Goal: Navigation & Orientation: Find specific page/section

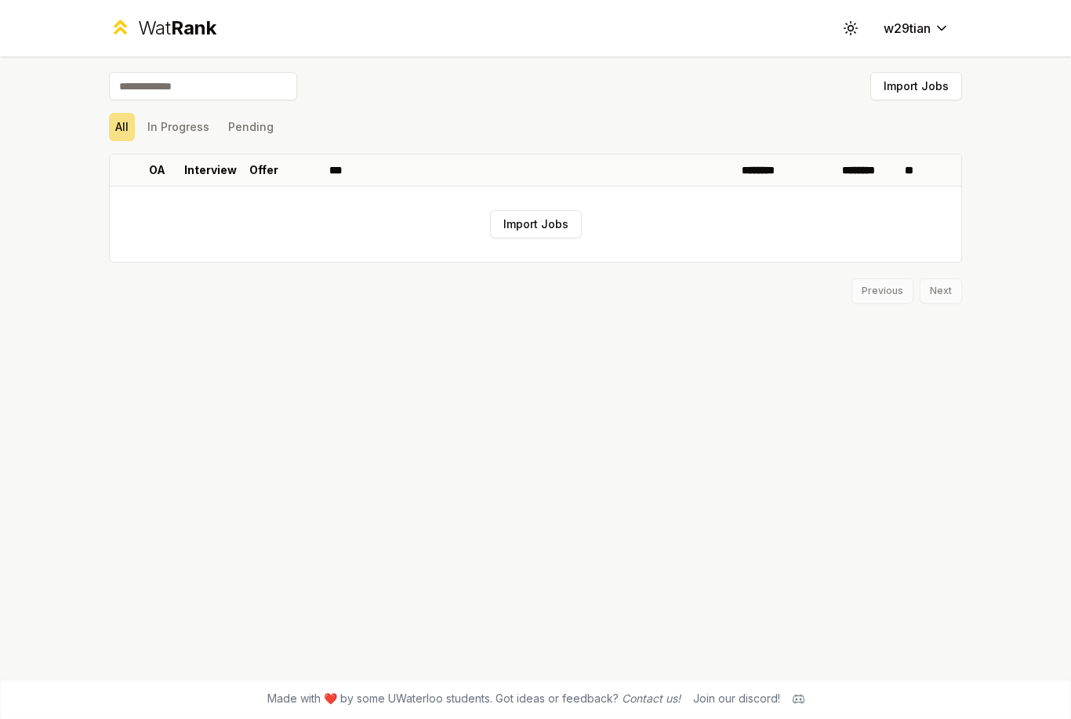
click at [915, 100] on button "Import Jobs" at bounding box center [916, 86] width 92 height 28
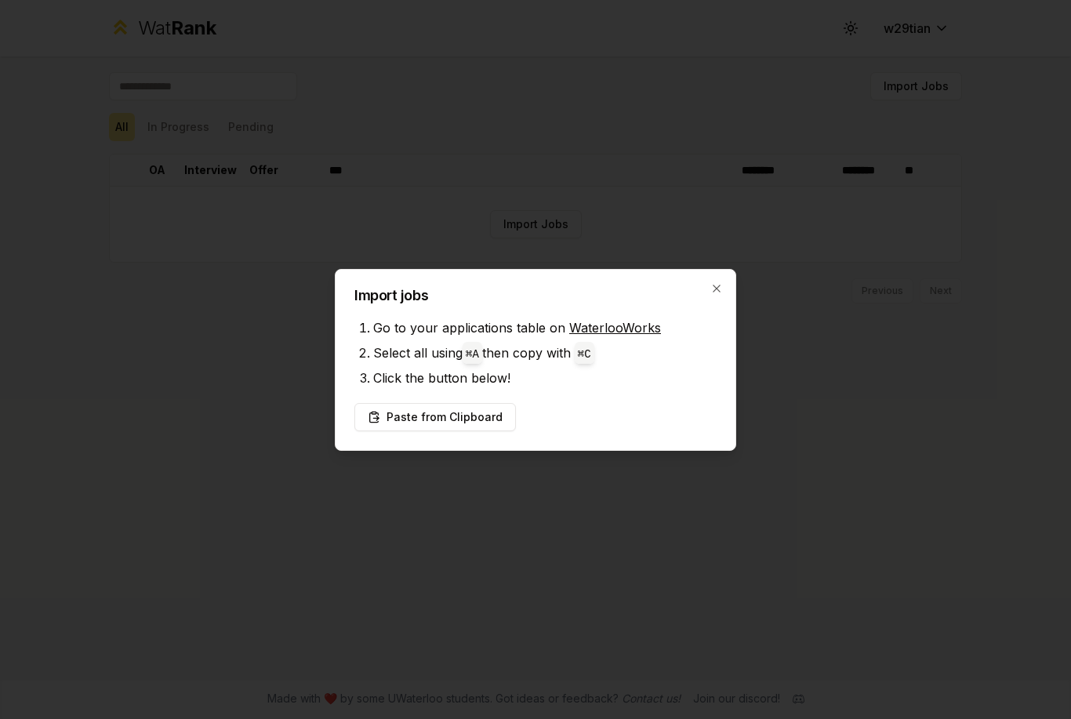
click at [724, 282] on div "Import jobs Go to your applications table on WaterlooWorks Select all using ⌘ A…" at bounding box center [535, 360] width 401 height 182
click at [722, 288] on icon "button" at bounding box center [716, 288] width 13 height 13
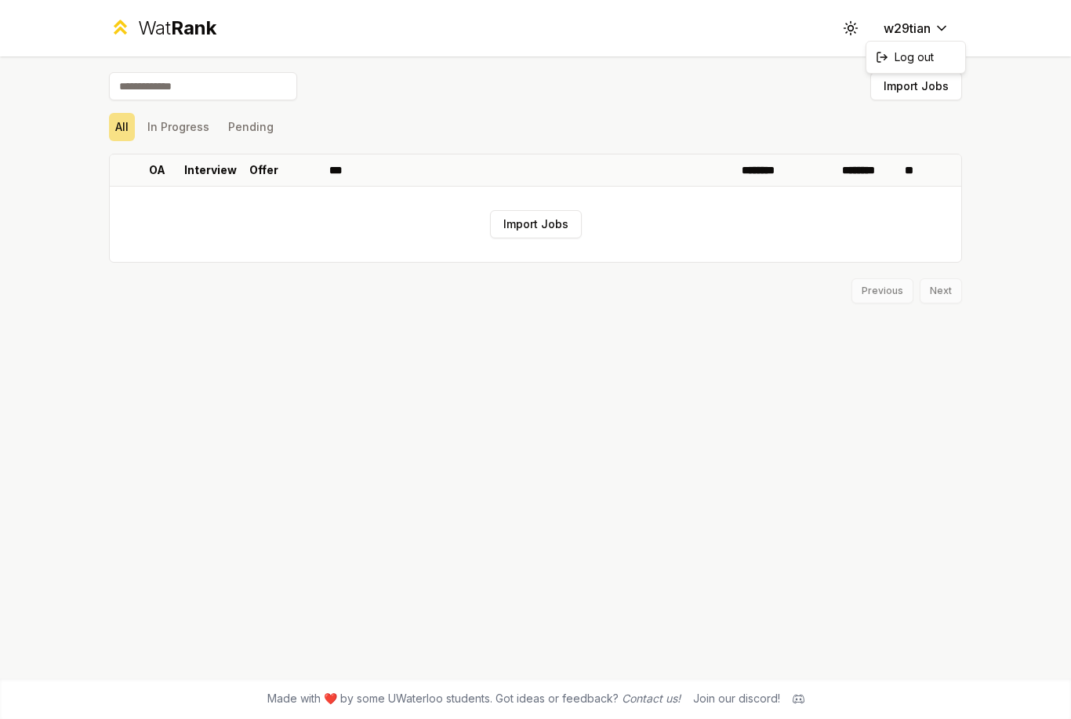
click at [751, 194] on html "Wat Rank Toggle theme w29tian Import Jobs All In Progress Pending OA Interview …" at bounding box center [535, 359] width 1071 height 719
click at [850, 30] on circle at bounding box center [850, 28] width 5 height 5
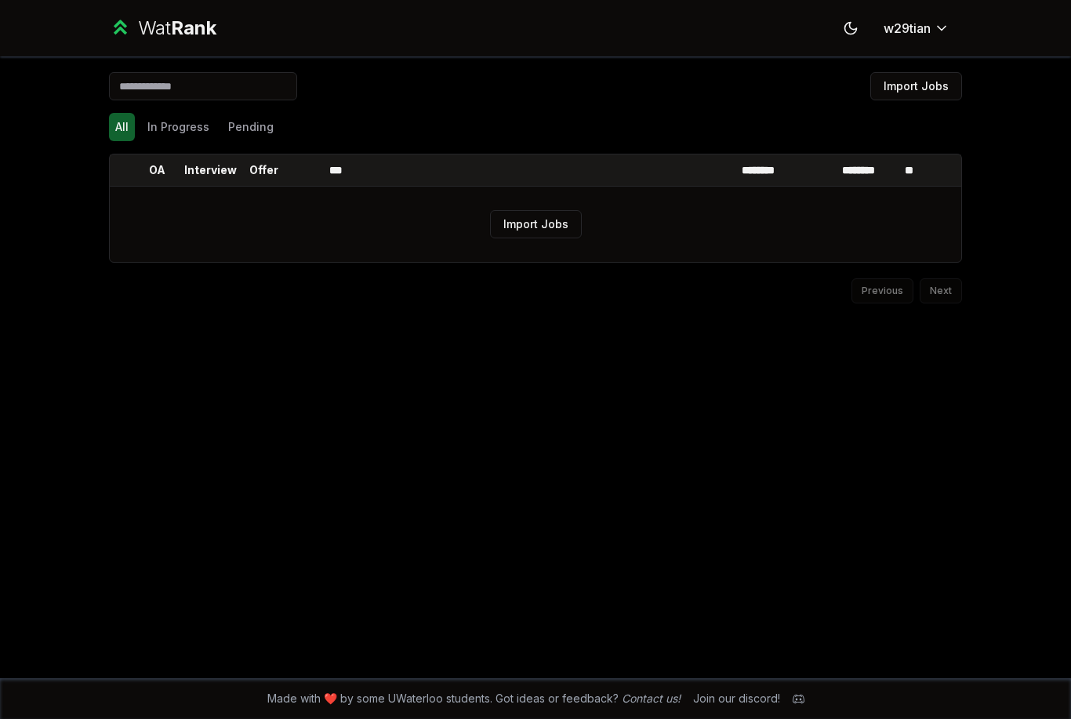
click at [187, 35] on span "Rank" at bounding box center [193, 27] width 45 height 23
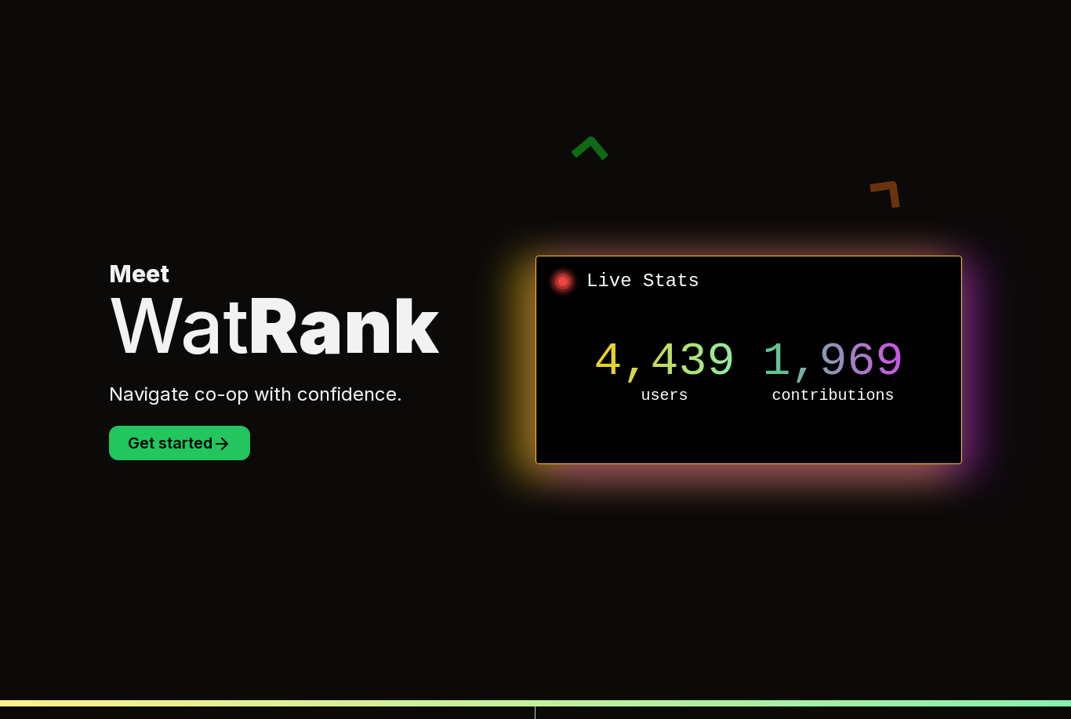
click at [220, 453] on icon at bounding box center [221, 443] width 19 height 19
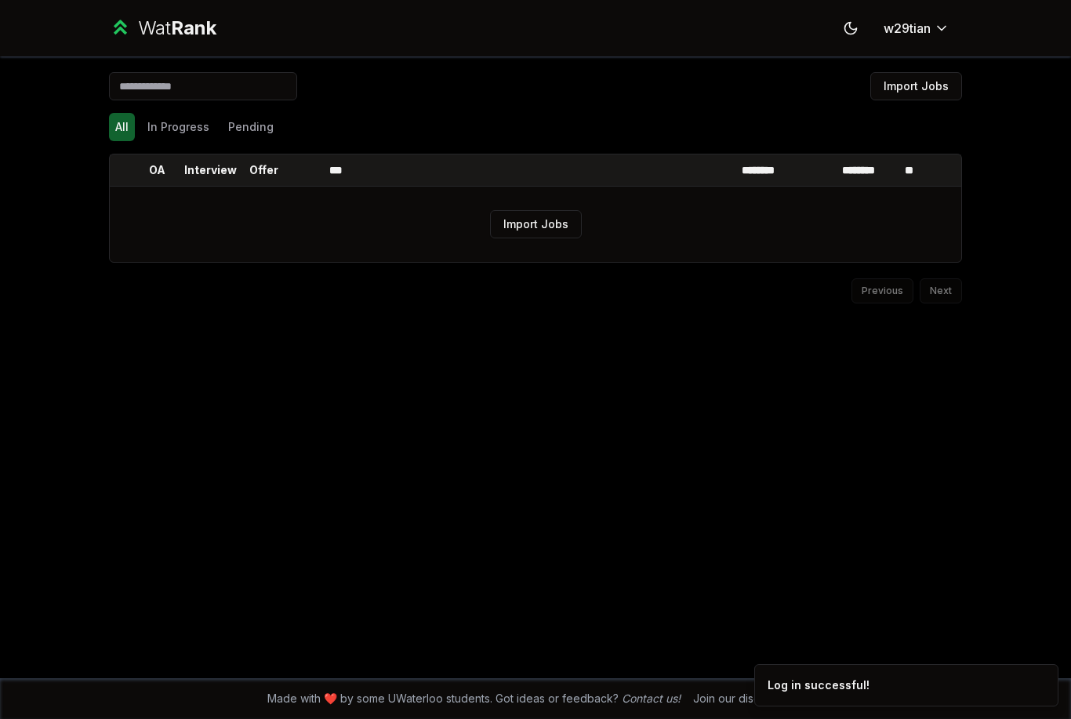
click at [940, 16] on button "w29tian" at bounding box center [916, 28] width 91 height 28
click at [1034, 81] on html "Wat Rank Toggle theme w29tian Import Jobs All In Progress Pending OA Interview …" at bounding box center [535, 359] width 1071 height 719
